Goal: Communication & Community: Answer question/provide support

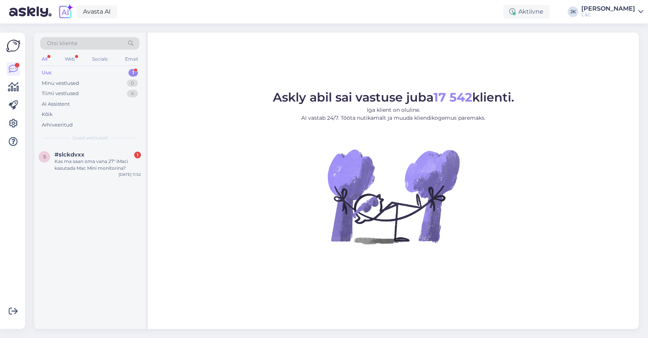
click at [196, 179] on figure "Askly abil sai vastuse juba 17 542 klienti. Iga klient on oluline. AI vastab 24…" at bounding box center [394, 177] width 478 height 173
click at [105, 158] on div "Kas ma saan oma vana 27" iMaci kasutada Mac Mini monitorina?" at bounding box center [98, 165] width 86 height 14
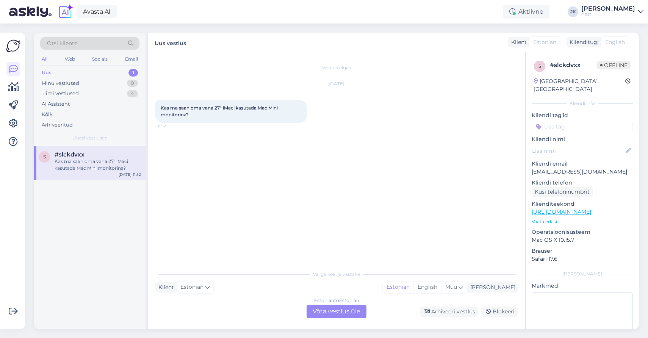
click at [213, 216] on div "Vestlus algas Oct 8 2025 Kas ma saan oma vana 27" iMaci kasutada Mac Mini monit…" at bounding box center [339, 160] width 369 height 200
click at [333, 309] on div "Estonian to Estonian Võta vestlus üle" at bounding box center [337, 312] width 60 height 14
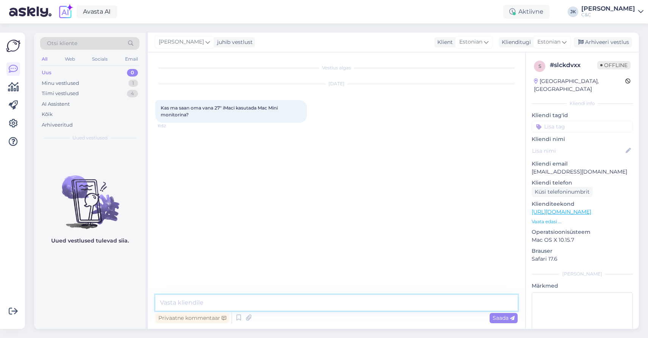
click at [251, 301] on textarea at bounding box center [336, 303] width 362 height 16
type textarea "Tervitus! Kahjuks iMaci pole võimalik kasutada monitorina."
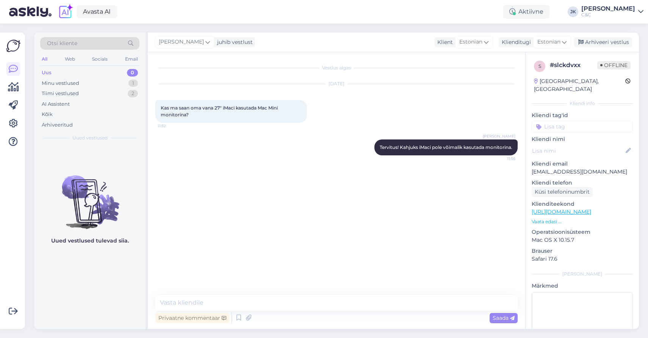
click at [260, 240] on div "Vestlus algas Oct 8 2025 Kas ma saan oma vana 27" iMaci kasutada Mac Mini monit…" at bounding box center [339, 174] width 369 height 228
click at [89, 96] on div "Tiimi vestlused 2" at bounding box center [89, 93] width 99 height 11
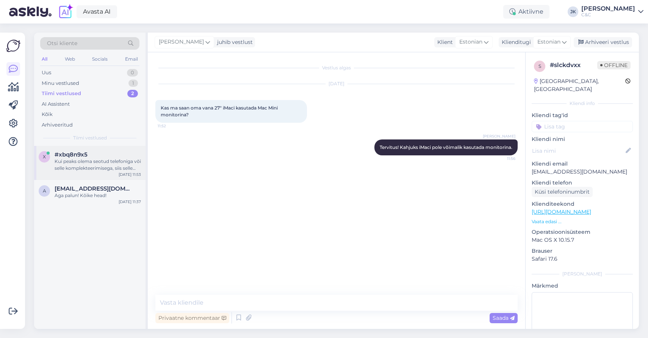
click at [71, 151] on span "#xbq8n9x5" at bounding box center [71, 154] width 33 height 7
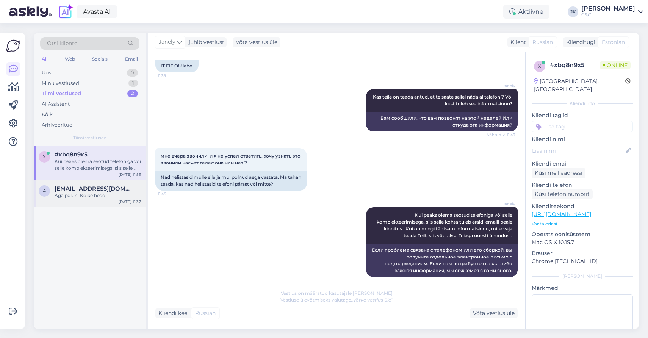
click at [85, 204] on div "a aazhxc@gmail.com Aga palun! Kõike head! Oct 8 11:37" at bounding box center [89, 193] width 111 height 27
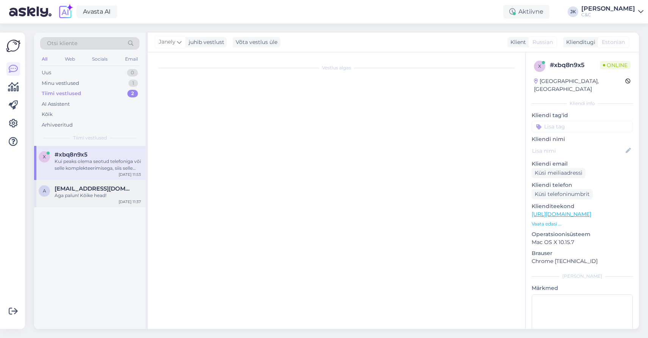
scroll to position [254, 0]
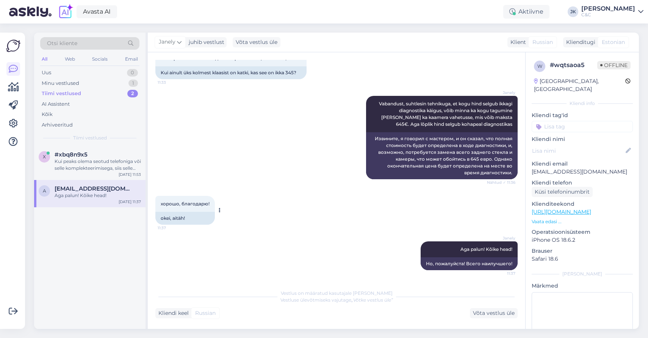
click at [165, 230] on span "11:37" at bounding box center [172, 228] width 28 height 6
click at [159, 251] on div "Janely Aga palun! Kõike head! 11:37 Но, пожалуйста! Всего наилучшего!" at bounding box center [336, 255] width 362 height 45
click at [166, 132] on div "Janely Vabandust, suhtlesin tehnikuga, et kogu hind selgub ikkagi diagnostika k…" at bounding box center [336, 138] width 362 height 100
click at [97, 127] on div "Arhiveeritud" at bounding box center [89, 125] width 99 height 11
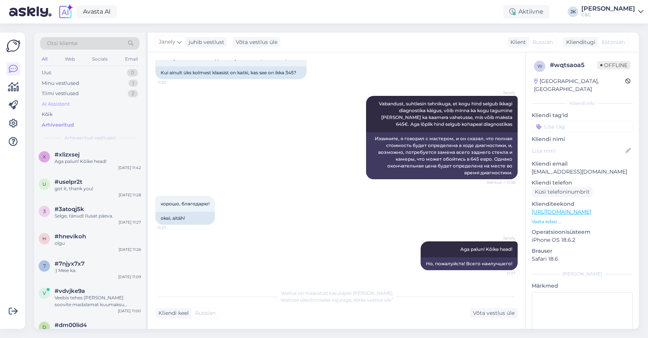
click at [84, 106] on div "AI Assistent" at bounding box center [89, 104] width 99 height 11
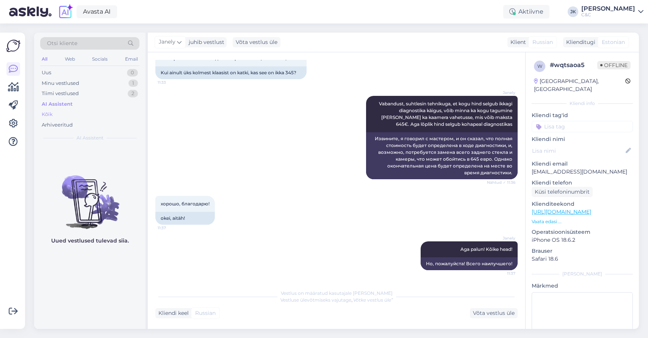
click at [83, 109] on div "Kõik" at bounding box center [89, 114] width 99 height 11
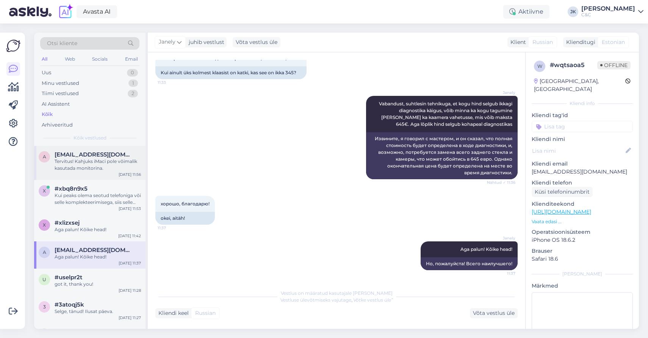
click at [88, 163] on div "Tervitus! Kahjuks iMaci pole võimalik kasutada monitorina." at bounding box center [98, 165] width 86 height 14
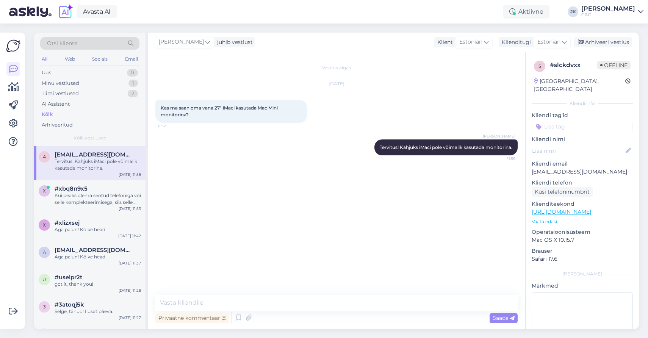
scroll to position [0, 0]
click at [277, 305] on textarea at bounding box center [336, 303] width 362 height 16
type textarea "P"
click at [316, 278] on div "Vestlus algas Oct 8 2025 Kas ma saan oma vana 27" iMaci kasutada Mac Mini monit…" at bounding box center [339, 174] width 369 height 228
click at [273, 301] on textarea at bounding box center [336, 303] width 362 height 16
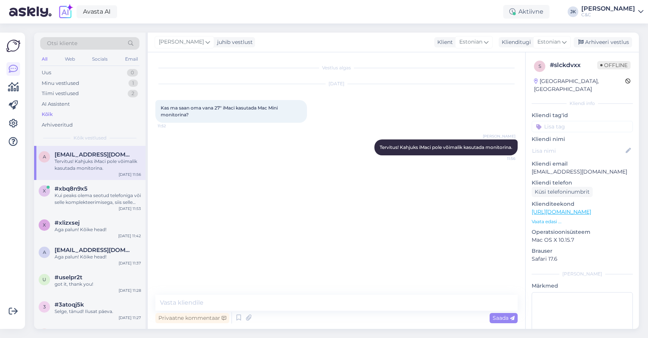
click at [309, 216] on div "Vestlus algas Oct 8 2025 Kas ma saan oma vana 27" iMaci kasutada Mac Mini monit…" at bounding box center [339, 174] width 369 height 228
click at [268, 165] on div "Vestlus algas Oct 8 2025 Kas ma saan oma vana 27" iMaci kasutada Mac Mini monit…" at bounding box center [339, 174] width 369 height 228
click at [76, 174] on div "a aavik.jaak@gmail.com Tervitus! Kahjuks iMaci pole võimalik kasutada monitorin…" at bounding box center [89, 163] width 111 height 34
click at [74, 194] on div "Kui peaks olema seotud telefoniga või selle komplekteerimisega, siis selle koht…" at bounding box center [98, 199] width 86 height 14
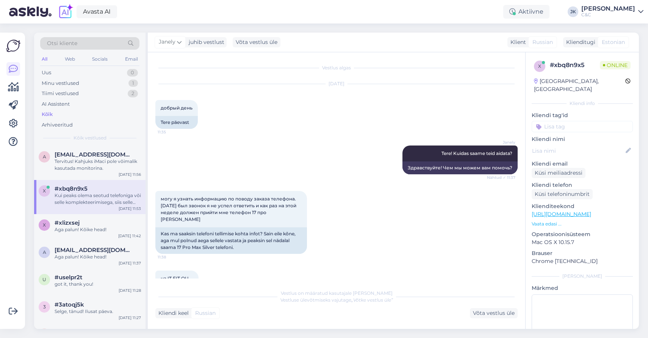
scroll to position [227, 0]
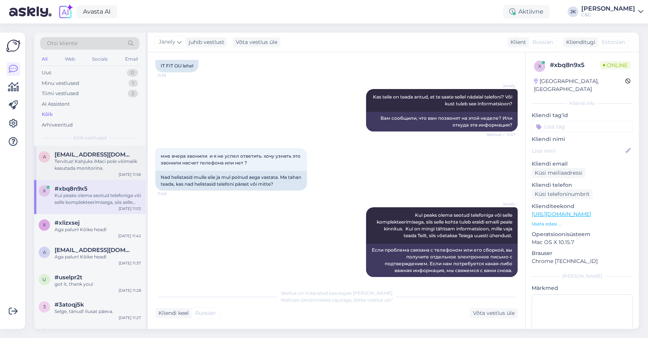
click at [72, 167] on div "Tervitus! Kahjuks iMaci pole võimalik kasutada monitorina." at bounding box center [98, 165] width 86 height 14
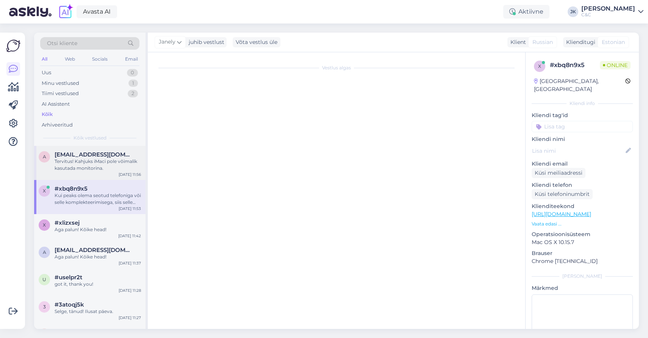
scroll to position [0, 0]
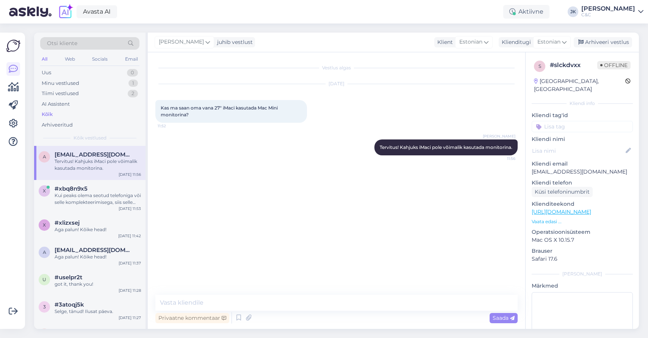
click at [74, 114] on div "Kõik" at bounding box center [89, 114] width 99 height 11
click at [94, 153] on span "aavik.jaak@gmail.com" at bounding box center [94, 154] width 79 height 7
click at [84, 197] on div "Kui peaks olema seotud telefoniga või selle komplekteerimisega, siis selle koht…" at bounding box center [98, 199] width 86 height 14
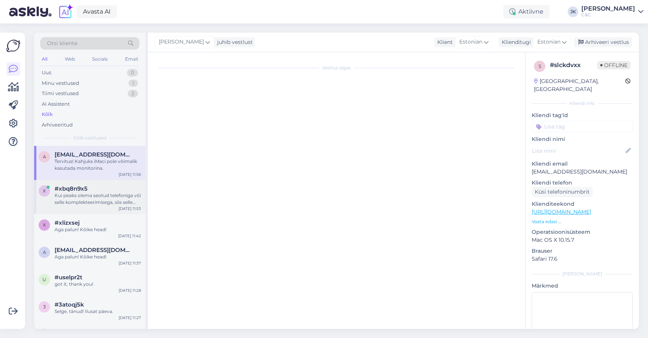
scroll to position [227, 0]
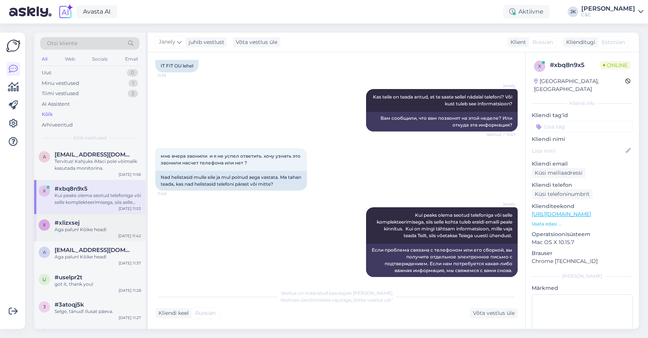
click at [84, 221] on div "#xlizxsej" at bounding box center [98, 222] width 86 height 7
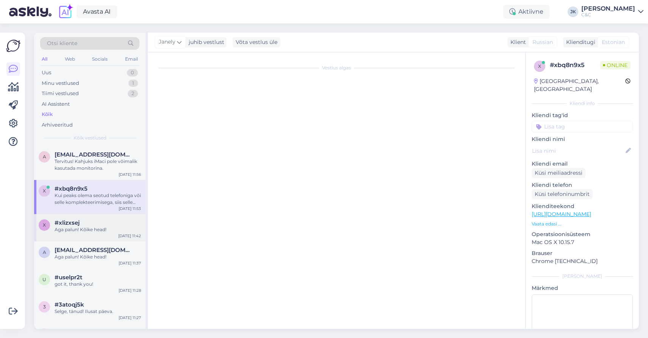
scroll to position [0, 0]
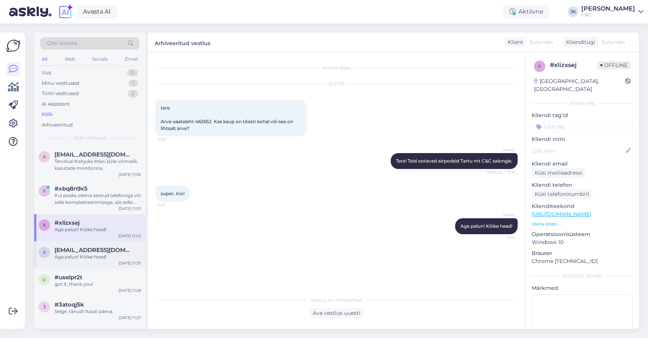
click at [83, 250] on span "aazhxc@gmail.com" at bounding box center [94, 250] width 79 height 7
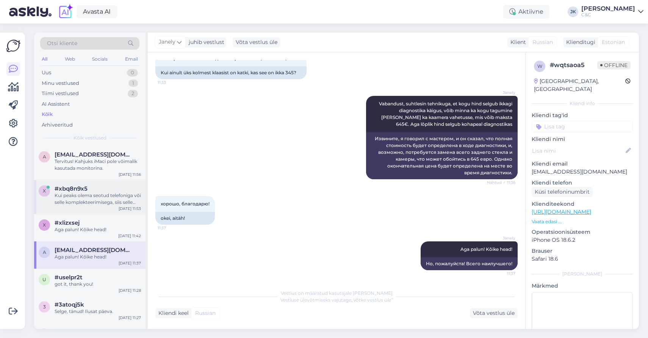
click at [82, 180] on div "x #xbq8n9x5 Kui peaks olema seotud telefoniga või selle komplekteerimisega, sii…" at bounding box center [89, 197] width 111 height 34
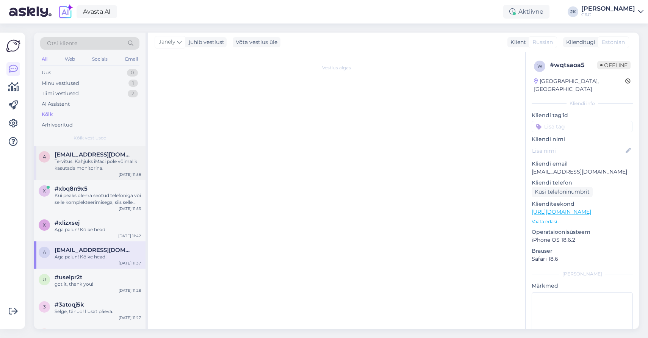
scroll to position [227, 0]
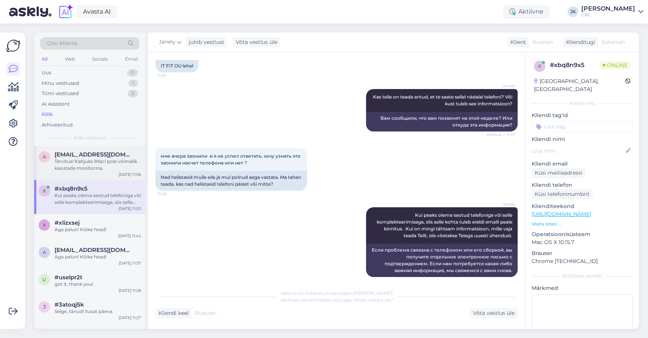
click at [85, 164] on div "Tervitus! Kahjuks iMaci pole võimalik kasutada monitorina." at bounding box center [98, 165] width 86 height 14
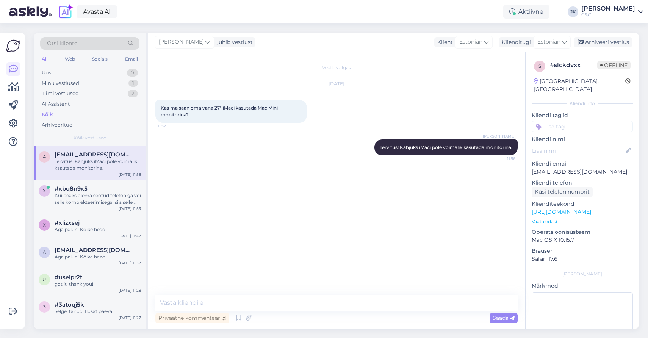
click at [229, 278] on div "Vestlus algas Oct 8 2025 Kas ma saan oma vana 27" iMaci kasutada Mac Mini monit…" at bounding box center [339, 174] width 369 height 228
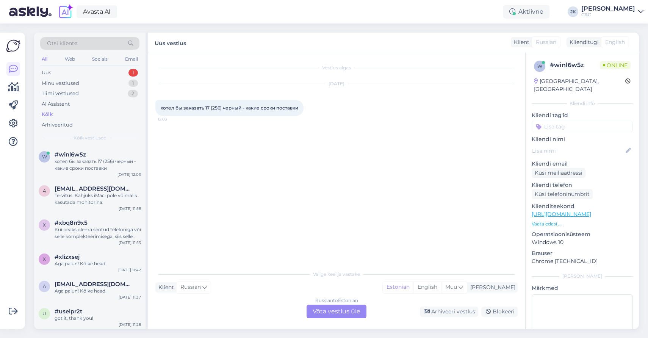
click at [358, 310] on div "Russian to Estonian Võta vestlus üle" at bounding box center [337, 312] width 60 height 14
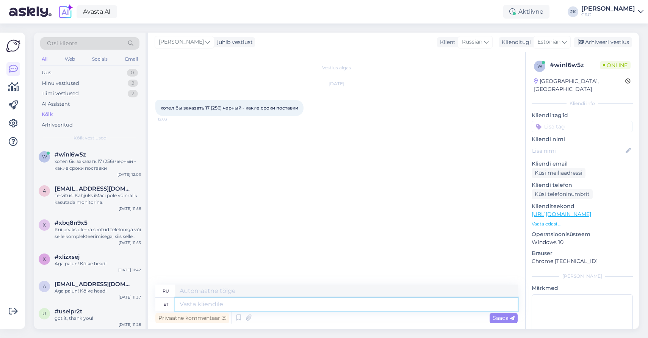
click at [204, 303] on textarea at bounding box center [346, 304] width 343 height 13
click at [226, 150] on div "Vestlus algas Oct 8 2025 хотел бы заказать 17 (256) черный - какие сроки постав…" at bounding box center [339, 169] width 369 height 218
click at [232, 107] on span "хотел бы заказать 17 (256) черный - какие сроки поставки" at bounding box center [230, 108] width 138 height 6
click at [228, 115] on div "хотел бы заказать 17 (256) черный - какие сроки поставки 12:03" at bounding box center [229, 108] width 148 height 16
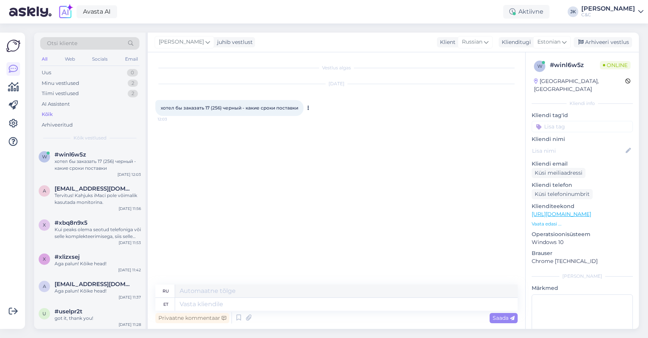
click at [229, 112] on div "хотел бы заказать 17 (256) черный - какие сроки поставки 12:03" at bounding box center [229, 108] width 148 height 16
click at [230, 111] on div "хотел бы заказать 17 (256) черный - какие сроки поставки 12:03" at bounding box center [229, 108] width 148 height 16
click at [230, 110] on span "хотел бы заказать 17 (256) черный - какие сроки поставки" at bounding box center [230, 108] width 138 height 6
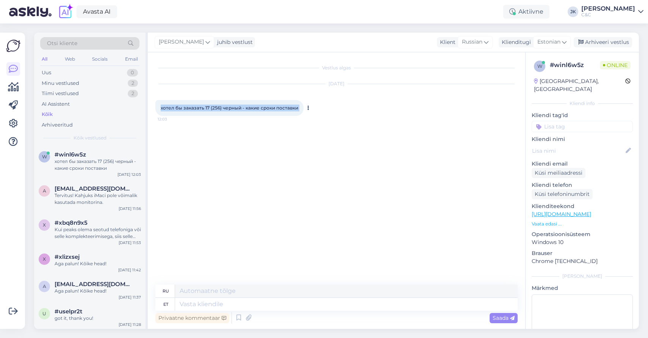
click at [230, 110] on span "хотел бы заказать 17 (256) черный - какие сроки поставки" at bounding box center [230, 108] width 138 height 6
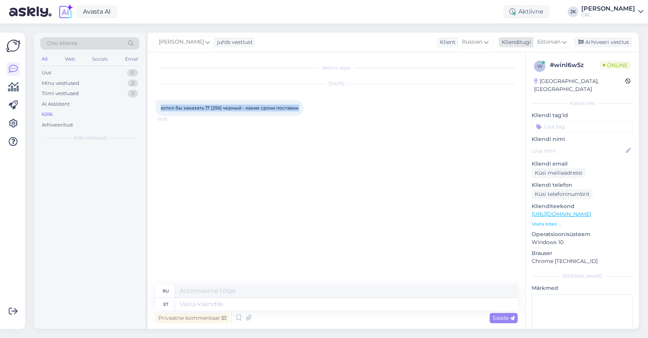
click at [553, 41] on span "Estonian" at bounding box center [549, 42] width 23 height 8
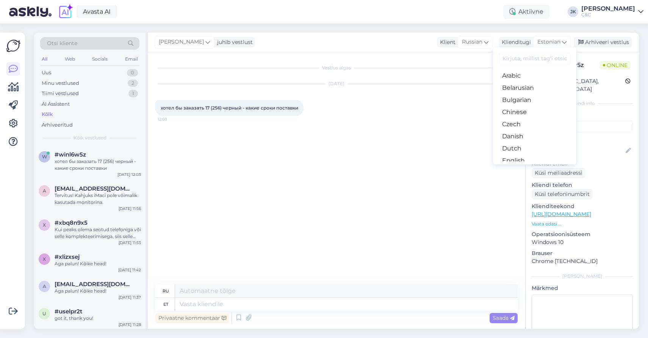
click at [367, 132] on div "Vestlus algas Oct 8 2025 хотел бы заказать 17 (256) черный - какие сроки постав…" at bounding box center [339, 169] width 369 height 218
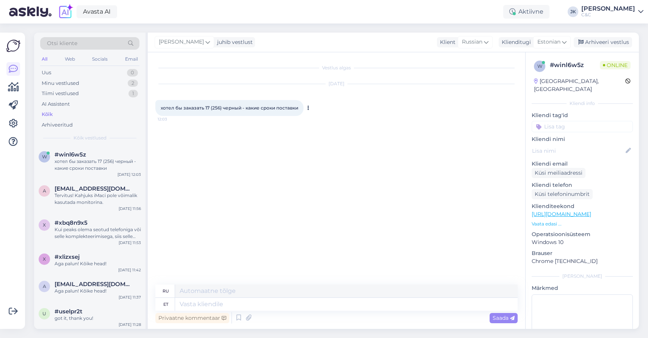
click at [233, 109] on span "хотел бы заказать 17 (256) черный - какие сроки поставки" at bounding box center [230, 108] width 138 height 6
copy div "хотел бы заказать 17 (256) черный - какие сроки поставки 12:03"
click at [211, 306] on textarea at bounding box center [346, 304] width 343 height 13
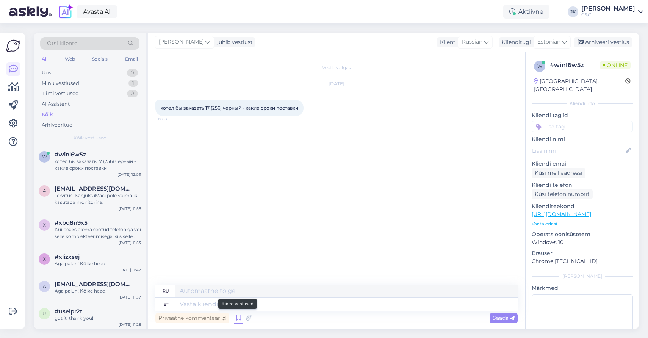
click at [236, 321] on icon at bounding box center [238, 317] width 9 height 11
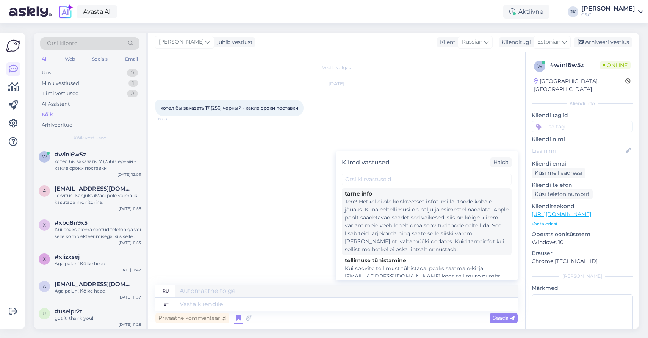
click at [411, 232] on div "Tere! Hetkel ei ole konkreetset infot, millal toode kohale jõuaks. Kuna eeltell…" at bounding box center [427, 226] width 164 height 56
type textarea "Здравствуйте! В настоящее время нет точной информации о сроках поставки. Поскол…"
type textarea "Tere! Hetkel ei ole konkreetset infot, millal toode kohale jõuaks. Kuna eeltell…"
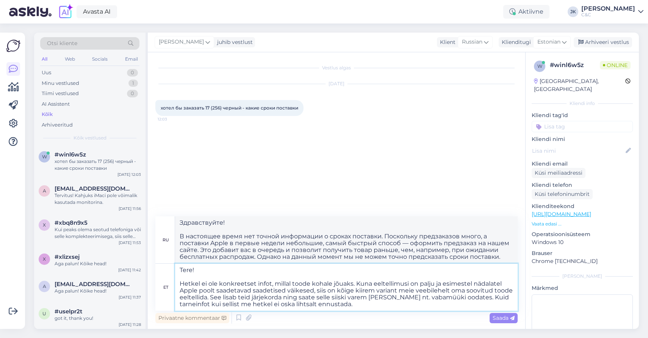
click at [359, 306] on textarea "Tere! Hetkel ei ole konkreetset infot, millal toode kohale jõuaks. Kuna eeltell…" at bounding box center [346, 287] width 343 height 47
click at [505, 320] on span "Saada" at bounding box center [504, 318] width 22 height 7
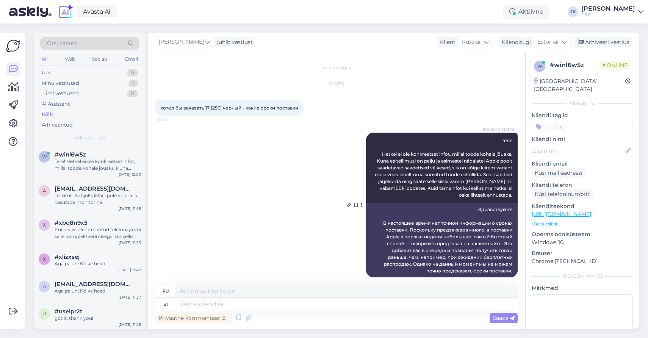
scroll to position [8, 0]
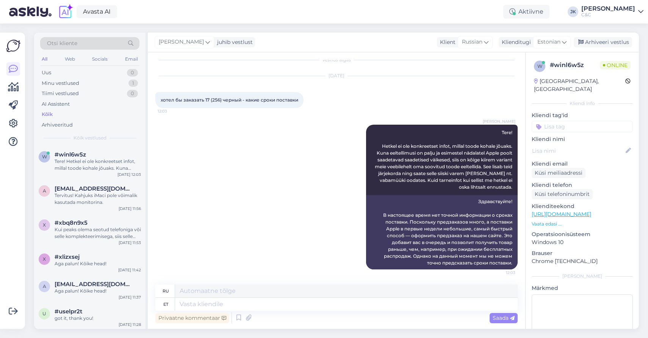
click at [238, 206] on div "Jakop Kähr Tere! Hetkel ei ole konkreetset infot, millal toode kohale jõuaks. K…" at bounding box center [336, 196] width 362 height 161
click at [66, 81] on div "Minu vestlused" at bounding box center [61, 84] width 38 height 8
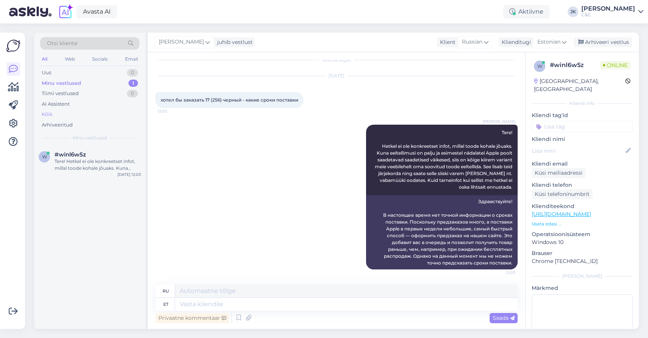
click at [66, 110] on div "Kõik" at bounding box center [89, 114] width 99 height 11
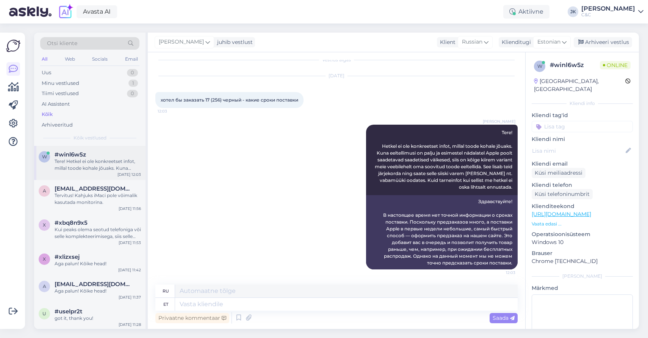
click at [106, 169] on div "Tere! Hetkel ei ole konkreetset infot, millal [PERSON_NAME] jõuaks. Kuna eeltel…" at bounding box center [98, 165] width 86 height 14
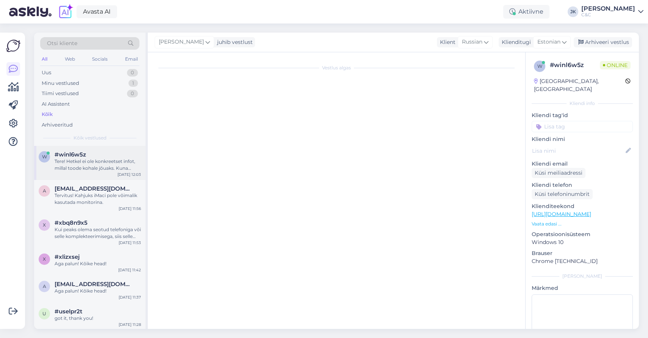
scroll to position [21, 0]
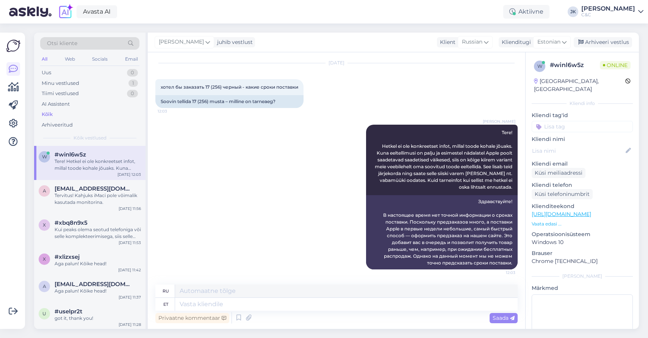
click at [193, 271] on div "Jakop Kähr Tere! Hetkel ei ole konkreetset infot, millal toode kohale jõuaks. K…" at bounding box center [336, 196] width 362 height 161
click at [99, 214] on div "x #xbq8n9x5 Kui peaks olema seotud telefoniga või selle komplekteerimisega, sii…" at bounding box center [89, 231] width 111 height 34
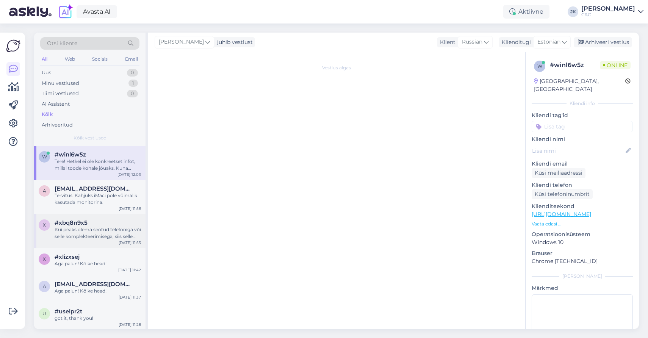
scroll to position [220, 0]
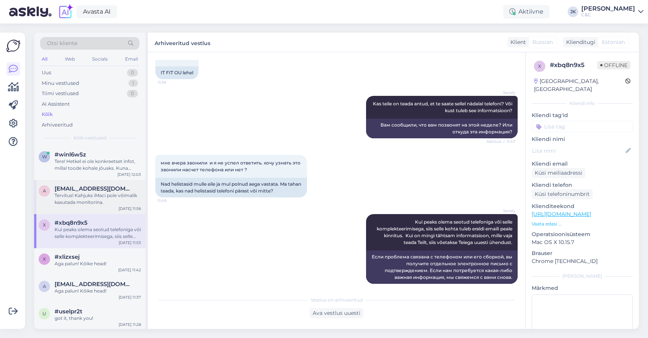
click at [100, 199] on div "Tervitus! Kahjuks iMaci pole võimalik kasutada monitorina." at bounding box center [98, 199] width 86 height 14
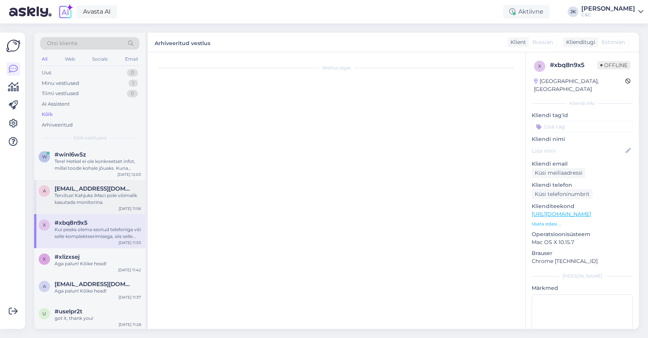
scroll to position [0, 0]
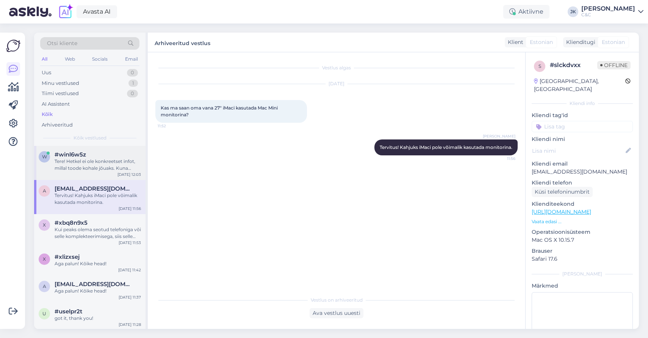
click at [104, 165] on div "Tere! Hetkel ei ole konkreetset infot, millal [PERSON_NAME] jõuaks. Kuna eeltel…" at bounding box center [98, 165] width 86 height 14
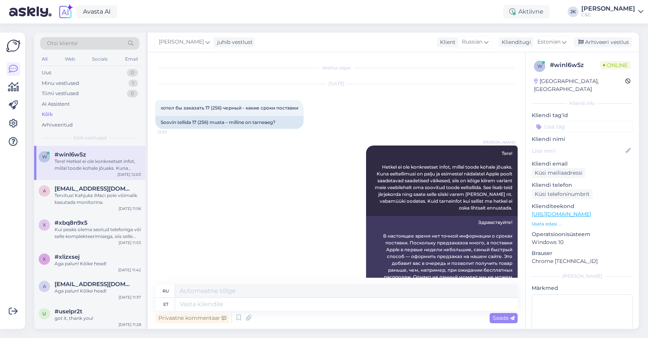
scroll to position [21, 0]
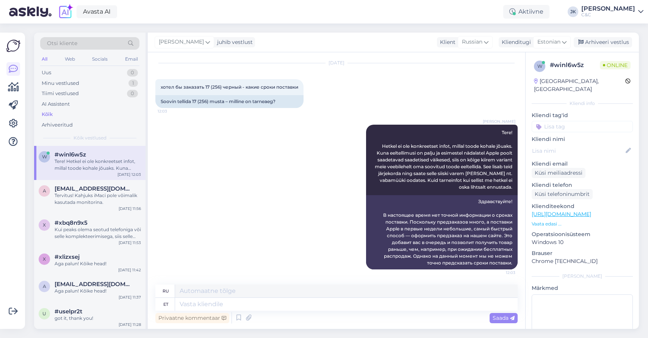
click at [164, 196] on div "Jakop Kähr Tere! Hetkel ei ole konkreetset infot, millal toode kohale jõuaks. K…" at bounding box center [336, 196] width 362 height 161
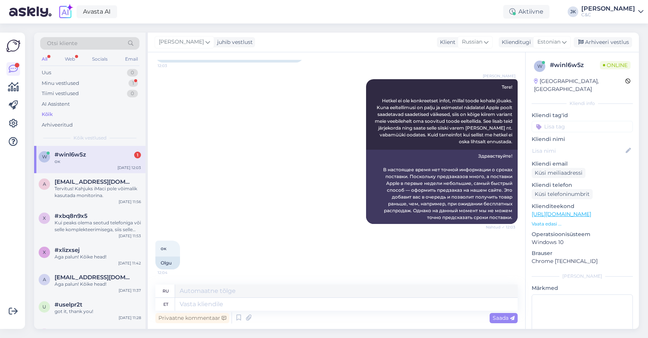
scroll to position [0, 0]
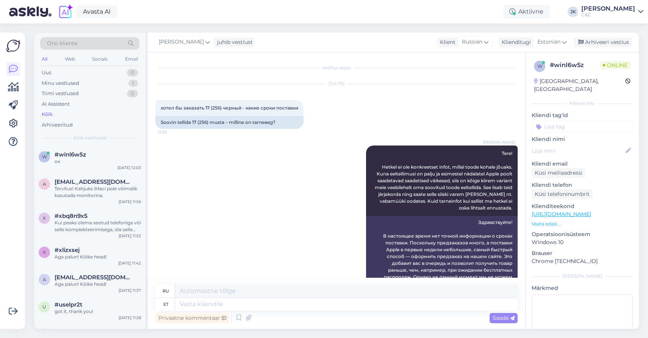
click at [292, 202] on div "Jakop Kähr Tere! Hetkel ei ole konkreetset infot, millal toode kohale jõuaks. K…" at bounding box center [336, 217] width 362 height 161
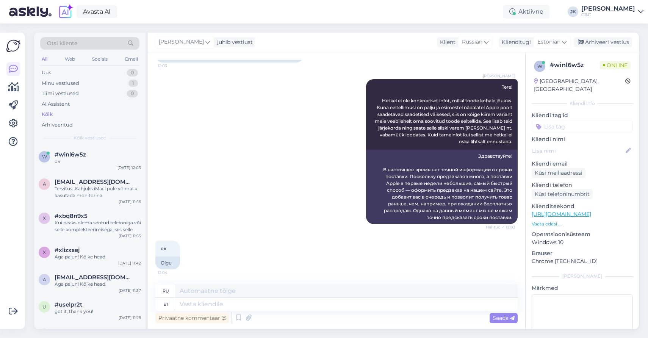
scroll to position [66, 0]
click at [221, 306] on textarea at bounding box center [346, 304] width 343 height 13
click at [237, 317] on icon at bounding box center [238, 317] width 9 height 11
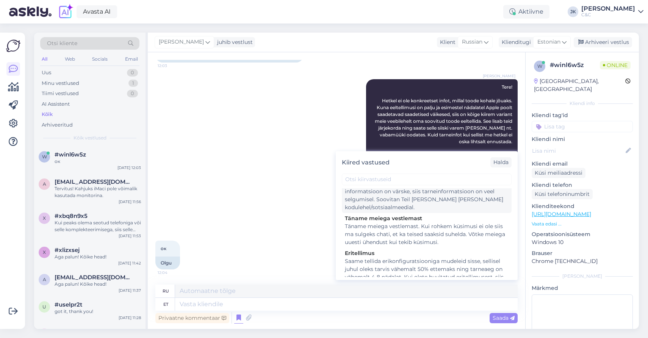
scroll to position [1363, 0]
click at [286, 224] on div "Jakop Kähr Tere! Hetkel ei ole konkreetset infot, millal toode kohale jõuaks. K…" at bounding box center [336, 151] width 362 height 161
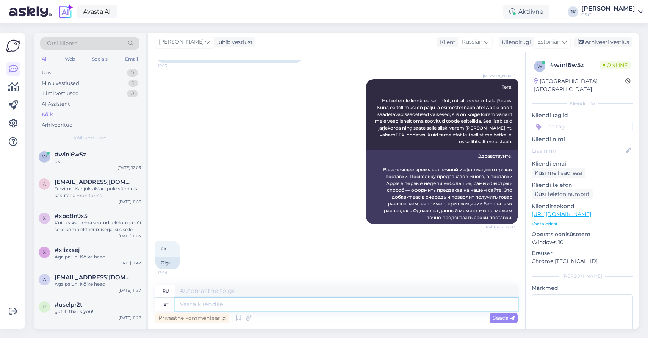
click at [192, 306] on textarea at bounding box center [346, 304] width 343 height 13
click at [210, 256] on div "ок 12:04 Olgu" at bounding box center [336, 254] width 362 height 45
click at [109, 202] on div "a aavik.jaak@gmail.com Tervitus! Kahjuks iMaci pole võimalik kasutada monitorin…" at bounding box center [89, 190] width 111 height 34
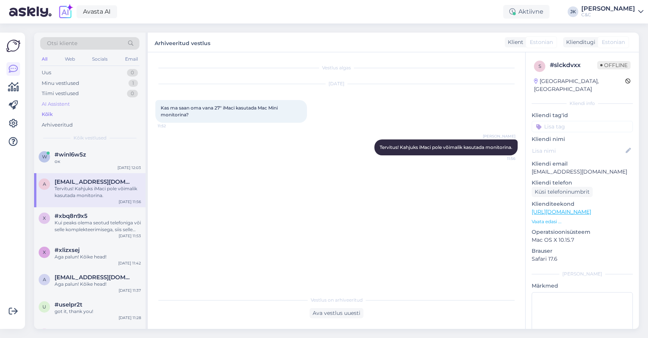
click at [91, 102] on div "AI Assistent" at bounding box center [89, 104] width 99 height 11
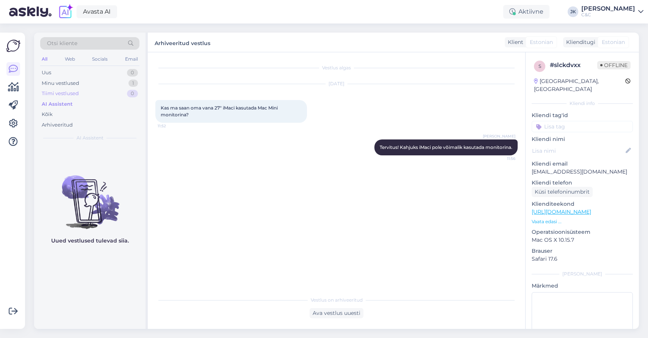
click at [92, 91] on div "Tiimi vestlused 0" at bounding box center [89, 93] width 99 height 11
click at [92, 80] on div "Minu vestlused 1" at bounding box center [89, 83] width 99 height 11
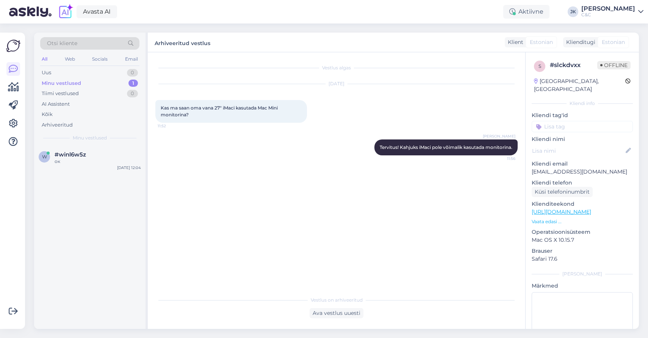
click at [111, 173] on div "w #winl6w5z ок Oct 8 12:04" at bounding box center [89, 237] width 111 height 183
click at [112, 166] on div "w #winl6w5z ок Oct 8 12:04" at bounding box center [89, 159] width 111 height 27
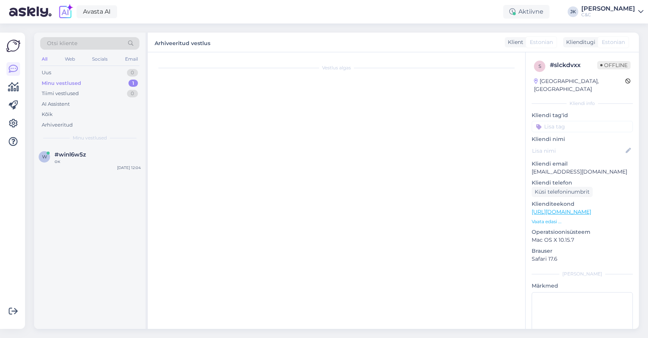
scroll to position [66, 0]
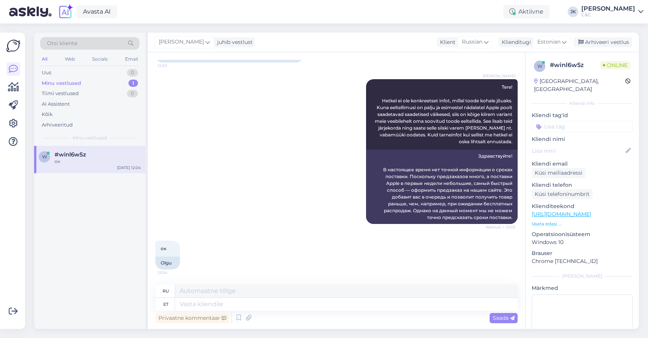
click at [265, 196] on div "Jakop Kähr Tere! Hetkel ei ole konkreetset infot, millal toode kohale jõuaks. K…" at bounding box center [336, 151] width 362 height 161
click at [166, 157] on div "Jakop Kähr Tere! Hetkel ei ole konkreetset infot, millal toode kohale jõuaks. K…" at bounding box center [336, 151] width 362 height 161
click at [52, 110] on div "Kõik" at bounding box center [89, 114] width 99 height 11
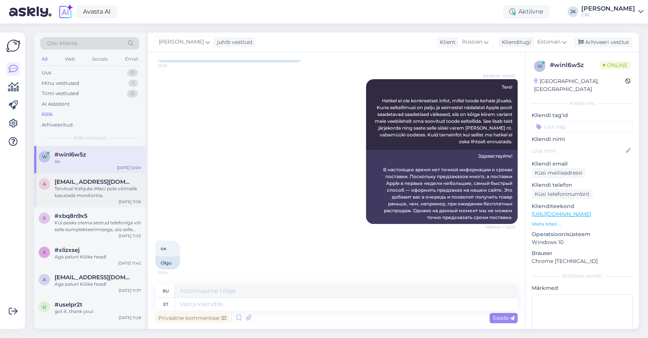
click at [113, 189] on div "Tervitus! Kahjuks iMaci pole võimalik kasutada monitorina." at bounding box center [98, 192] width 86 height 14
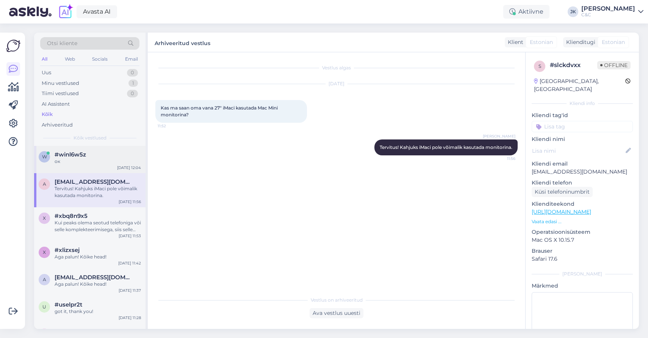
click at [111, 170] on div "w #winl6w5z ок Oct 8 12:04" at bounding box center [89, 159] width 111 height 27
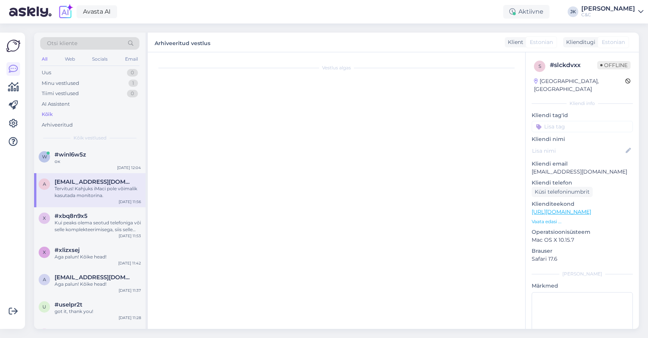
scroll to position [66, 0]
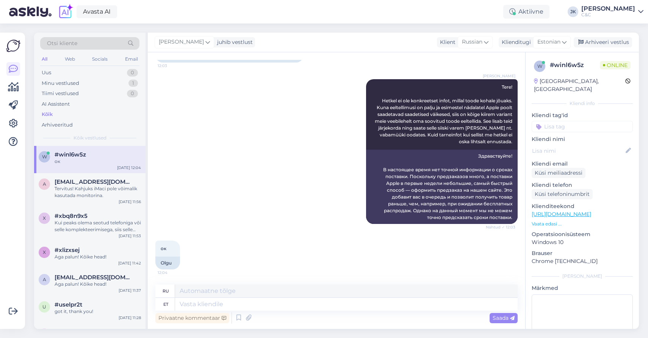
click at [174, 195] on div "Jakop Kähr Tere! Hetkel ei ole konkreetset infot, millal toode kohale jõuaks. K…" at bounding box center [336, 151] width 362 height 161
click at [224, 237] on div "ок 12:04 Olgu" at bounding box center [336, 254] width 362 height 45
click at [106, 198] on div "Tervitus! Kahjuks iMaci pole võimalik kasutada monitorina." at bounding box center [98, 192] width 86 height 14
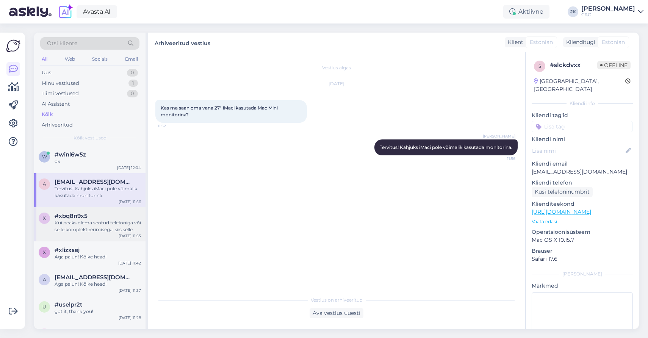
click at [99, 224] on div "Kui peaks olema seotud telefoniga või selle komplekteerimisega, siis selle koht…" at bounding box center [98, 226] width 86 height 14
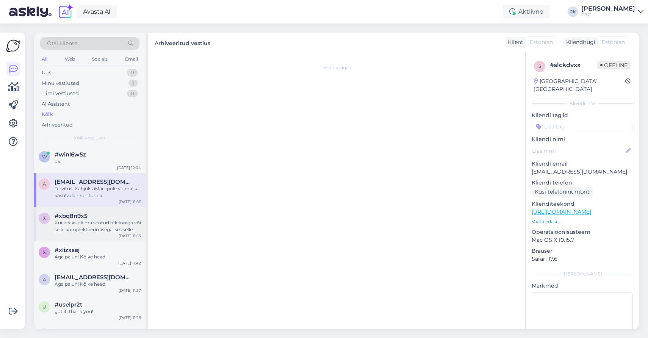
scroll to position [220, 0]
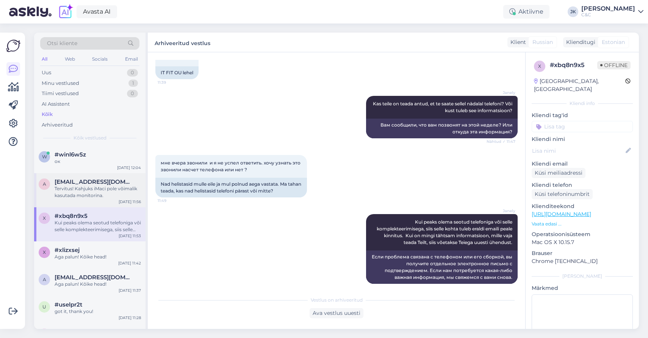
click at [91, 196] on div "Tervitus! Kahjuks iMaci pole võimalik kasutada monitorina." at bounding box center [98, 192] width 86 height 14
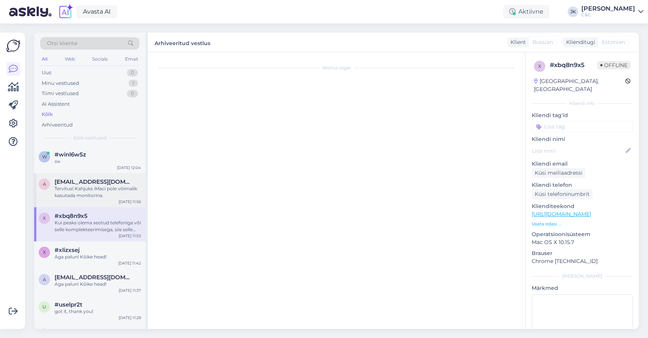
scroll to position [0, 0]
